Goal: Transaction & Acquisition: Purchase product/service

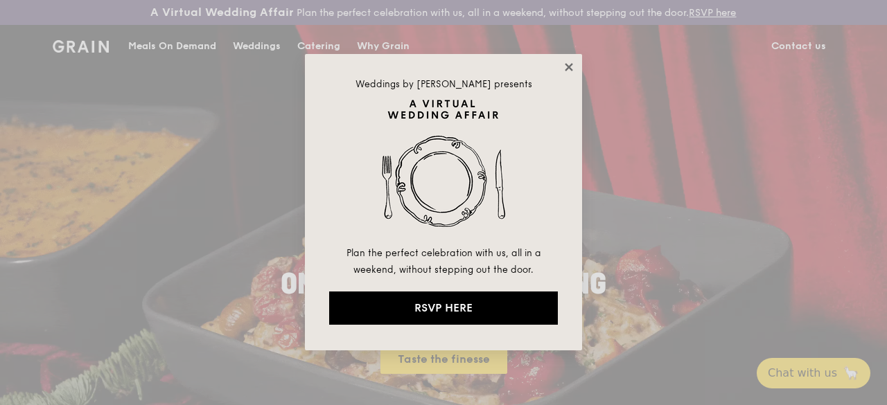
click at [571, 67] on icon at bounding box center [569, 67] width 12 height 12
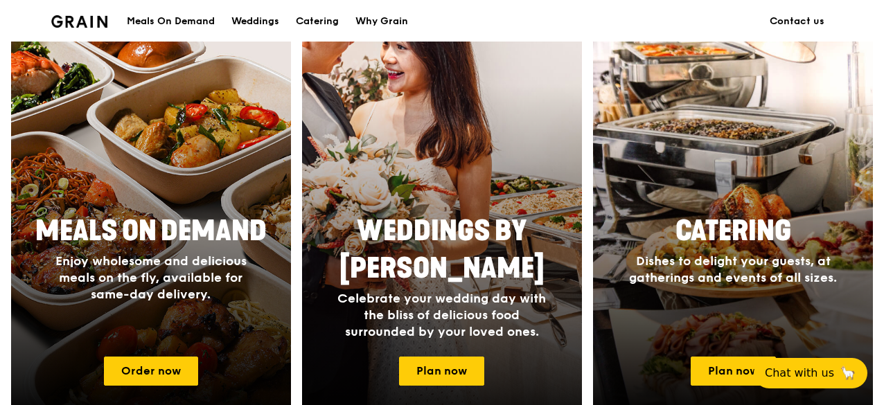
scroll to position [624, 0]
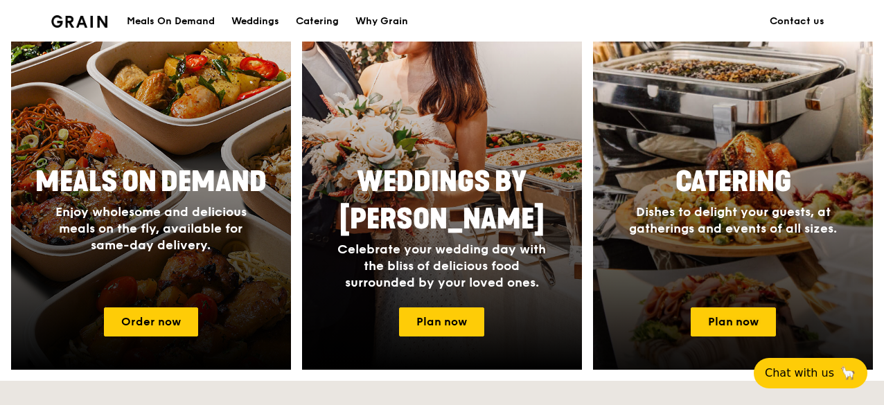
click at [746, 150] on div at bounding box center [733, 169] width 308 height 444
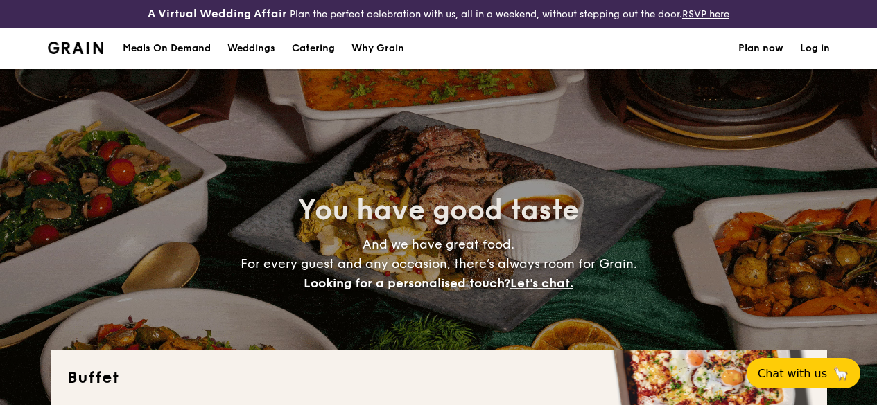
select select
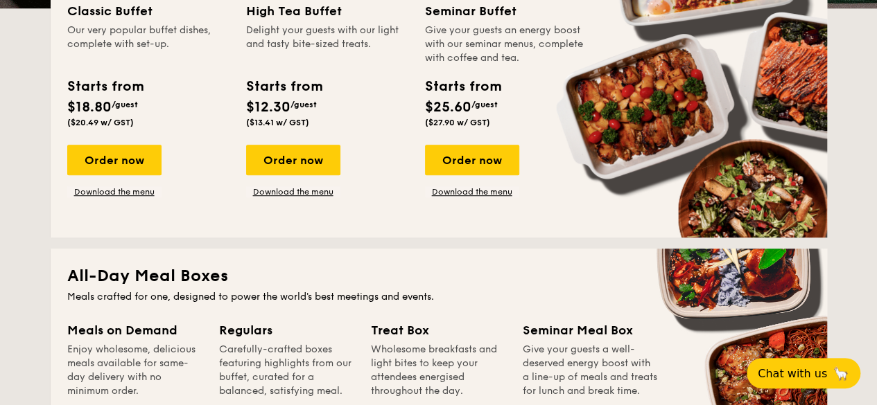
scroll to position [346, 0]
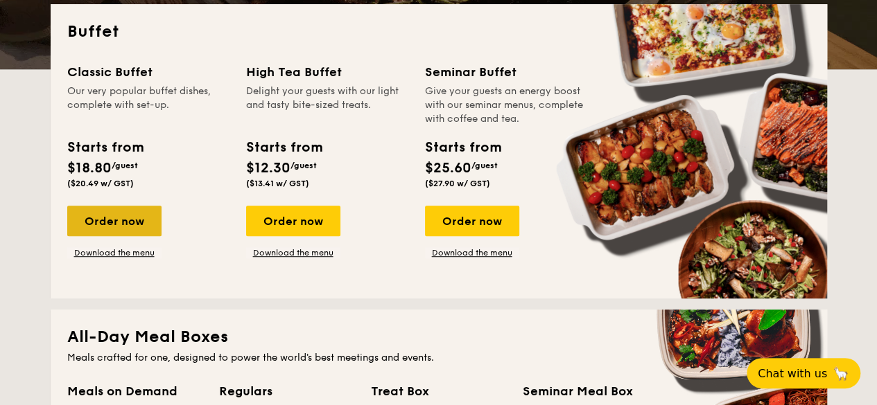
click at [112, 227] on div "Order now" at bounding box center [114, 221] width 94 height 30
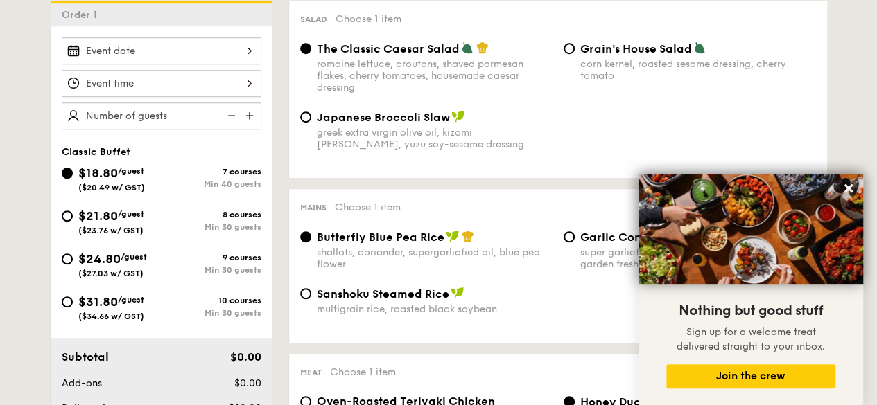
scroll to position [416, 0]
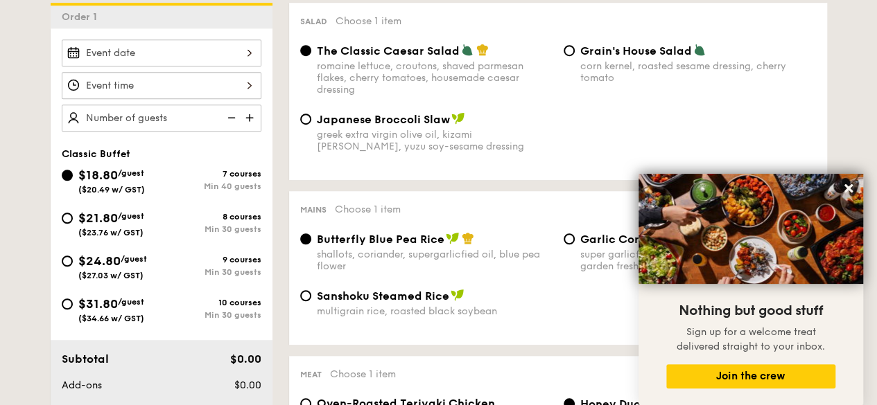
click at [136, 63] on div at bounding box center [162, 53] width 200 height 27
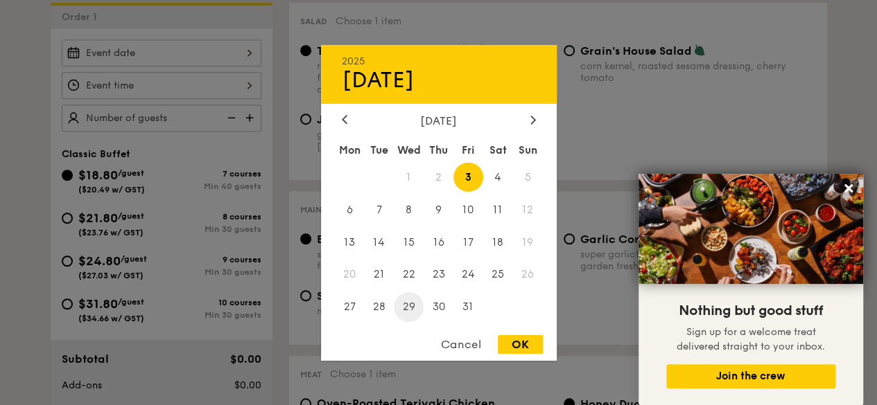
drag, startPoint x: 409, startPoint y: 306, endPoint x: 123, endPoint y: 185, distance: 309.9
click at [406, 304] on span "29" at bounding box center [409, 307] width 30 height 30
drag, startPoint x: 532, startPoint y: 342, endPoint x: 172, endPoint y: 132, distance: 416.5
click at [532, 342] on div "OK" at bounding box center [520, 344] width 45 height 19
type input "Oct 29, 2025"
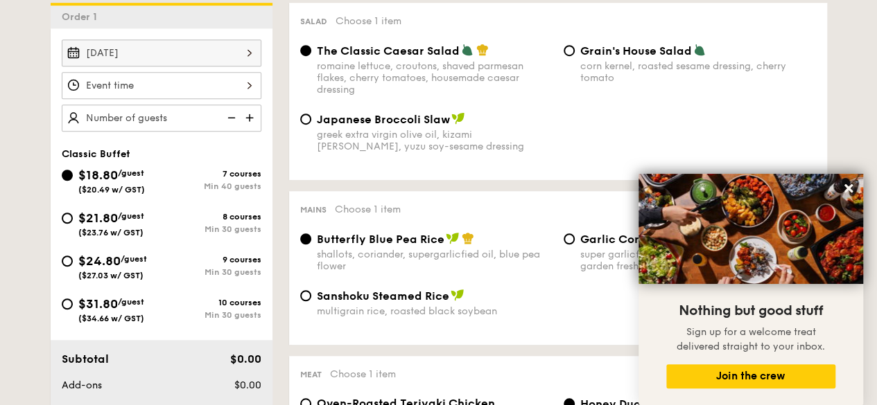
click at [155, 94] on div at bounding box center [438, 202] width 877 height 405
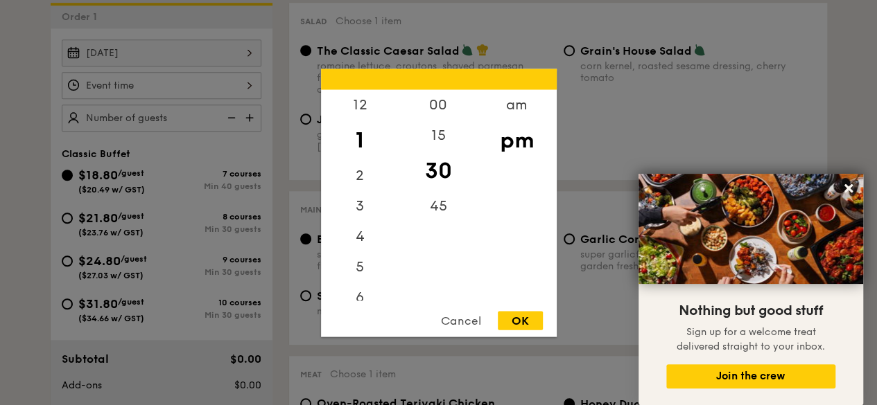
click at [249, 98] on div "12 1 2 3 4 5 6 7 8 9 10 11 00 15 30 45 am pm Cancel OK" at bounding box center [162, 85] width 200 height 27
click at [517, 321] on div "OK" at bounding box center [520, 320] width 45 height 19
type input "1:30PM"
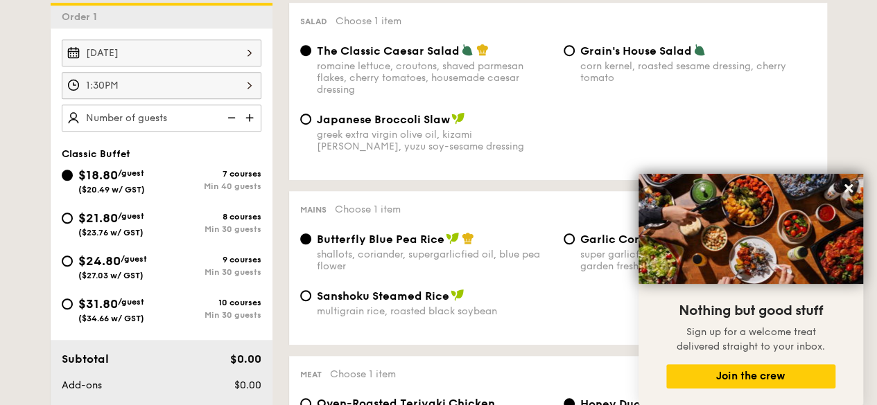
click at [252, 128] on img at bounding box center [250, 118] width 21 height 26
type input "45 guests"
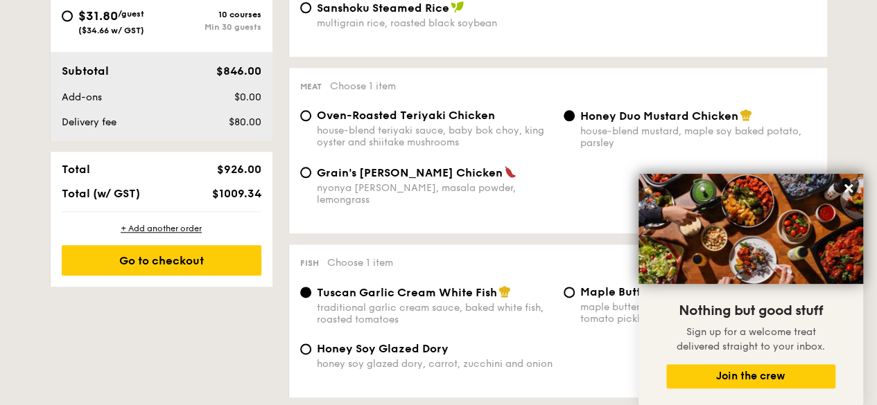
scroll to position [762, 0]
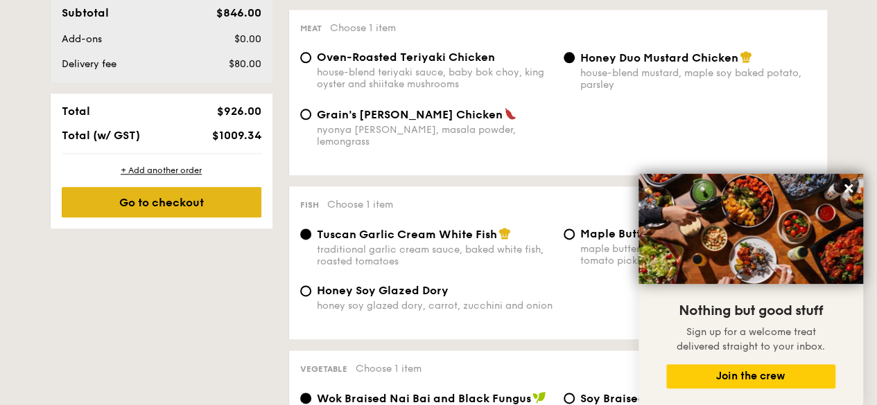
click at [208, 212] on div "Go to checkout" at bounding box center [162, 202] width 200 height 30
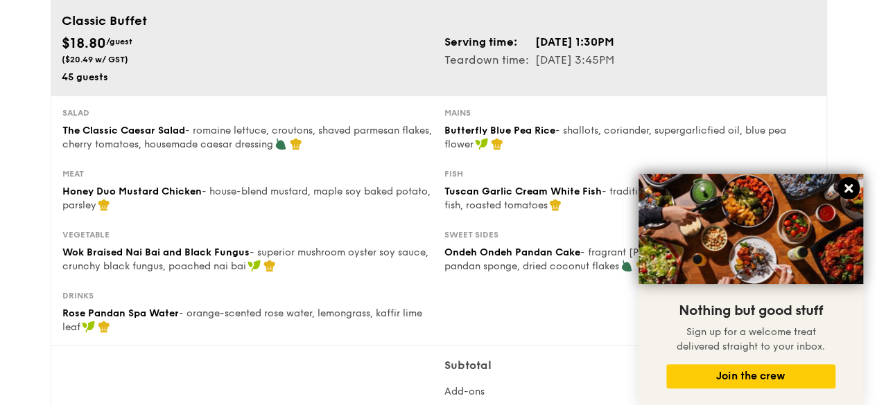
click at [854, 193] on button at bounding box center [848, 188] width 22 height 22
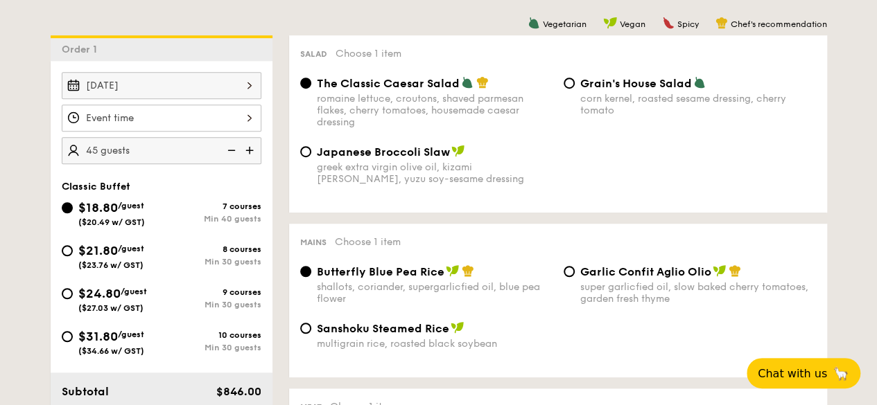
scroll to position [337, 0]
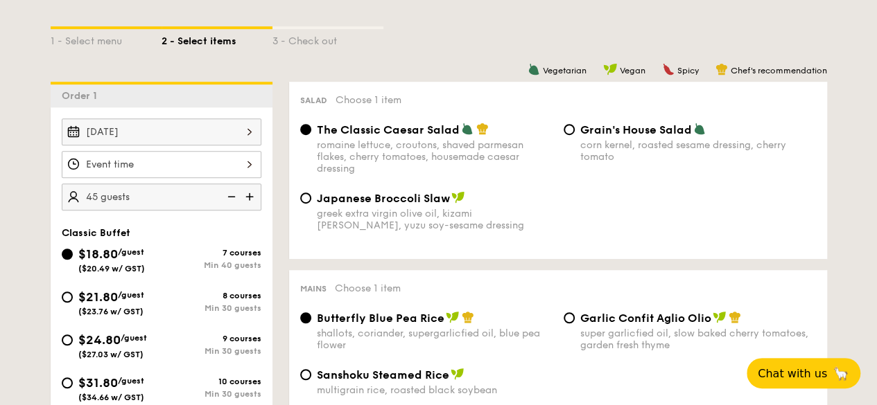
click at [254, 202] on img at bounding box center [250, 197] width 21 height 26
type input "50 guests"
click at [233, 343] on div "$24.80 /guest ($27.03 w/ GST) 9 courses Min 30 guests" at bounding box center [162, 345] width 200 height 29
click at [94, 348] on span "$24.80" at bounding box center [99, 340] width 42 height 15
click at [73, 346] on input "$24.80 /guest ($27.03 w/ GST) 9 courses Min 30 guests" at bounding box center [67, 340] width 11 height 11
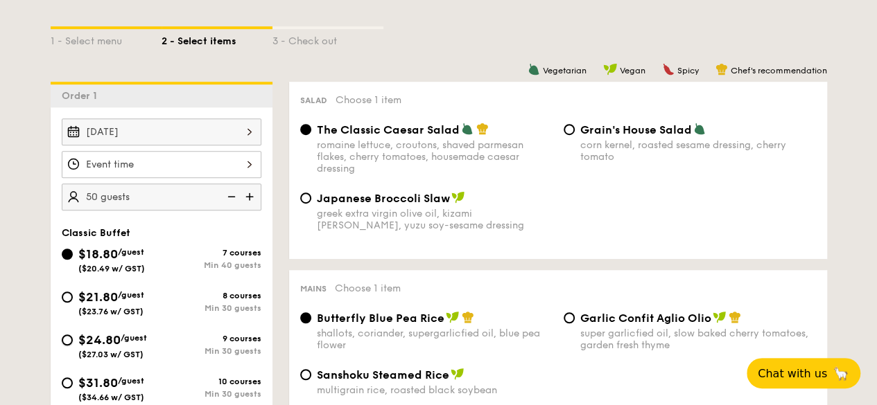
radio input "true"
click at [69, 256] on div "$18.80 /guest ($20.49 w/ GST)" at bounding box center [112, 259] width 100 height 29
click at [69, 256] on input "$18.80 /guest ($20.49 w/ GST) 7 courses Min 40 guests" at bounding box center [67, 254] width 11 height 11
radio input "true"
radio input "false"
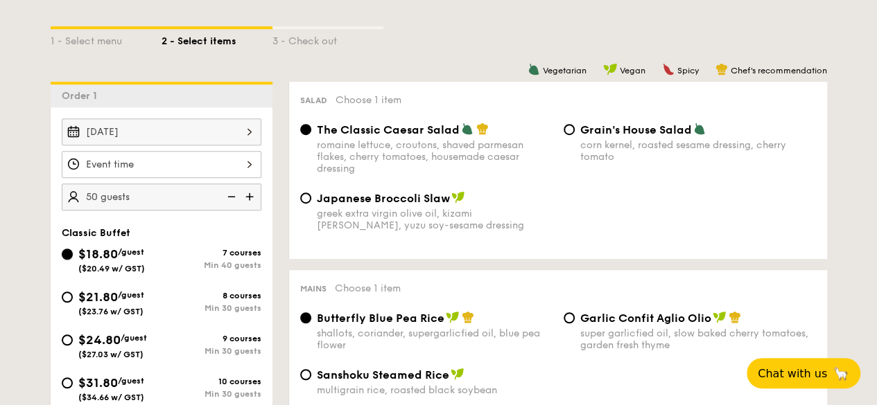
radio input "true"
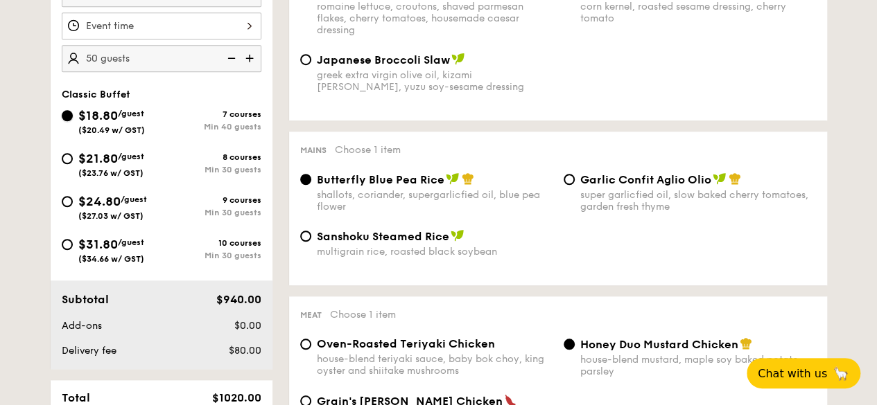
scroll to position [475, 0]
click at [121, 209] on span "$24.80" at bounding box center [99, 201] width 42 height 15
click at [73, 207] on input "$24.80 /guest ($27.03 w/ GST) 9 courses Min 30 guests" at bounding box center [67, 201] width 11 height 11
radio input "true"
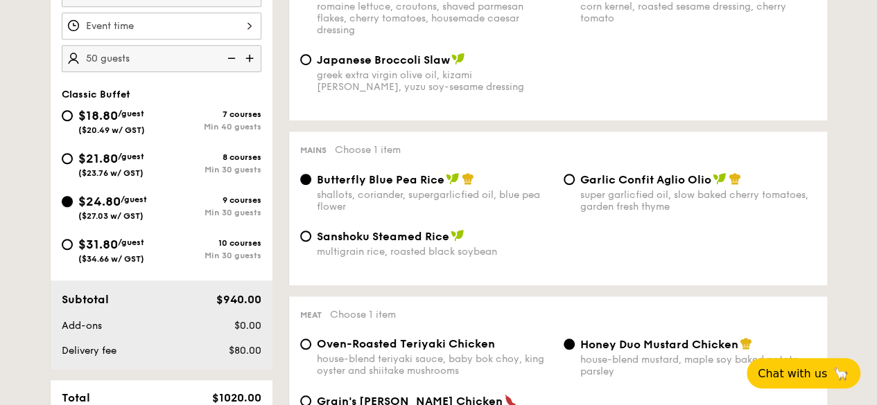
radio input "true"
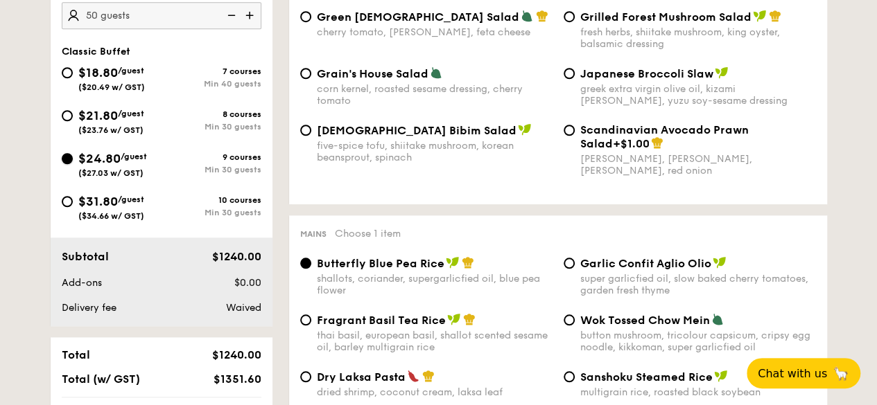
scroll to position [614, 0]
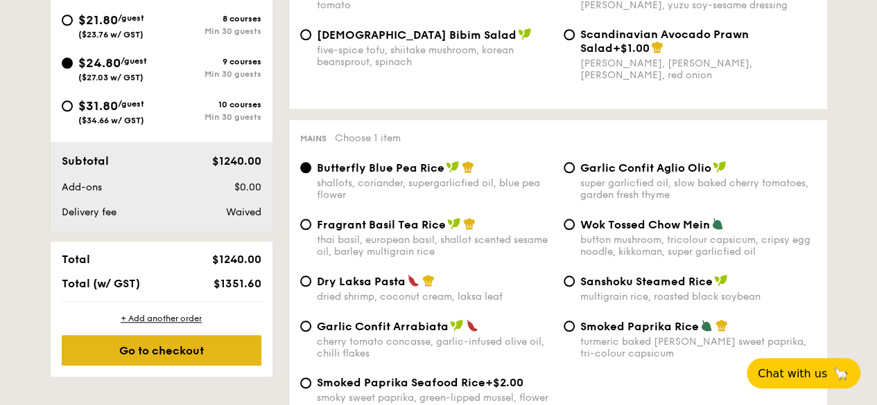
click at [162, 366] on div "Go to checkout" at bounding box center [162, 350] width 200 height 30
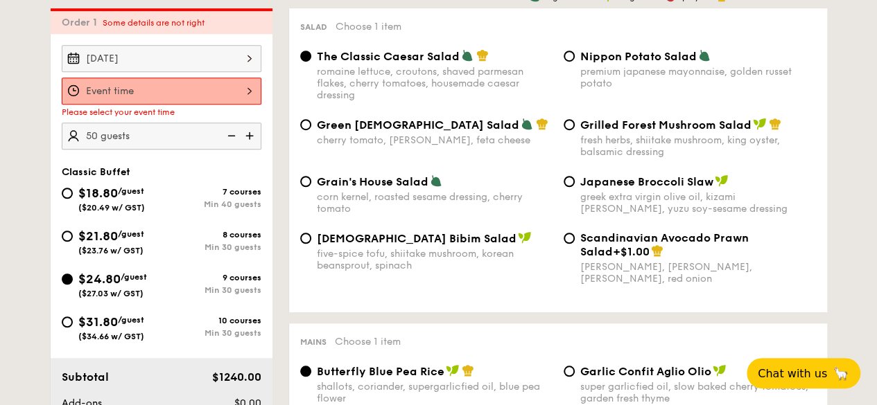
scroll to position [409, 0]
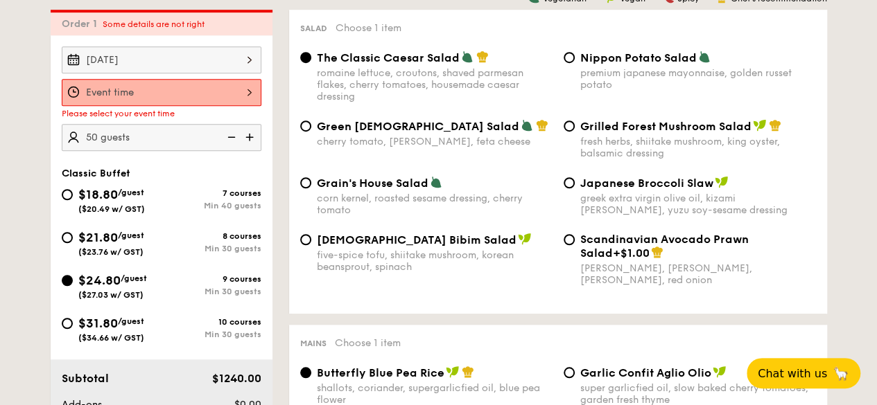
click at [169, 94] on div at bounding box center [162, 92] width 200 height 27
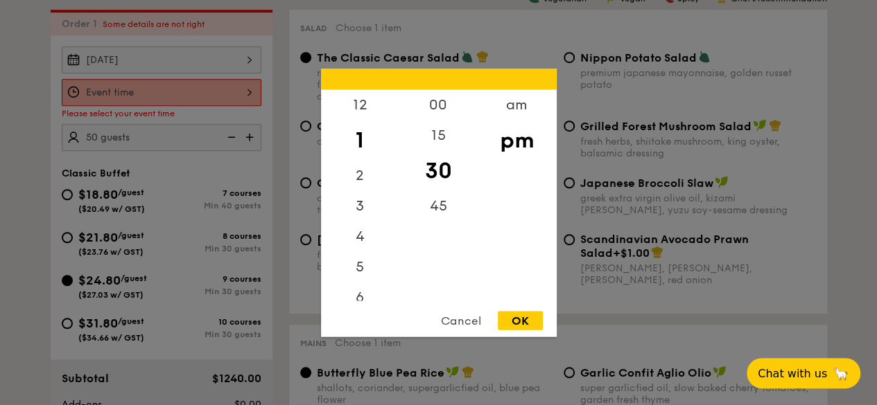
click at [510, 313] on div "OK" at bounding box center [520, 320] width 45 height 19
type input "1:30PM"
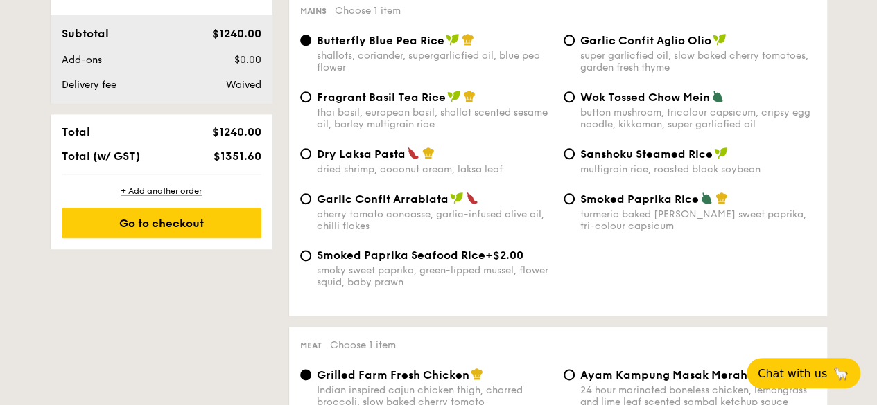
scroll to position [755, 0]
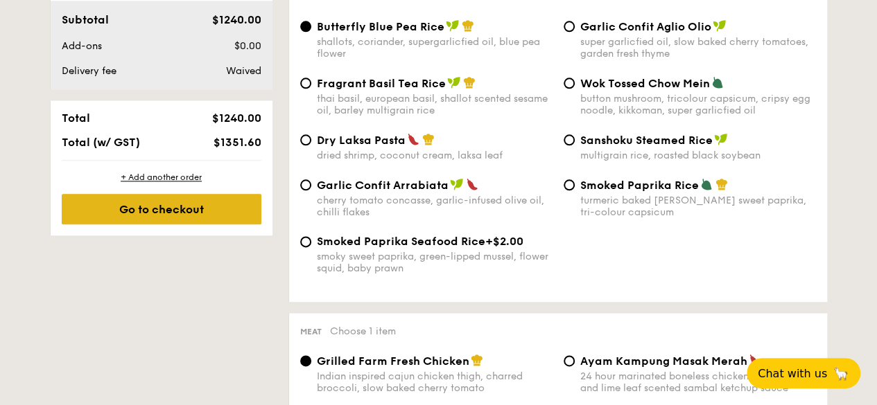
click at [200, 224] on div "Go to checkout" at bounding box center [162, 209] width 200 height 30
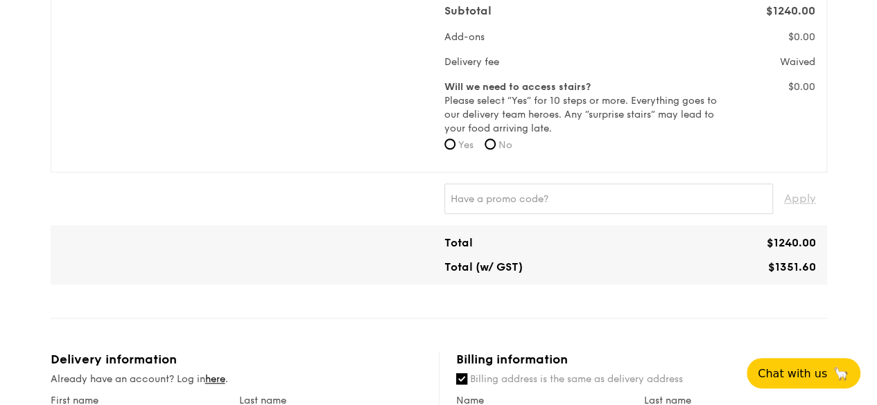
scroll to position [485, 0]
